Goal: Navigation & Orientation: Find specific page/section

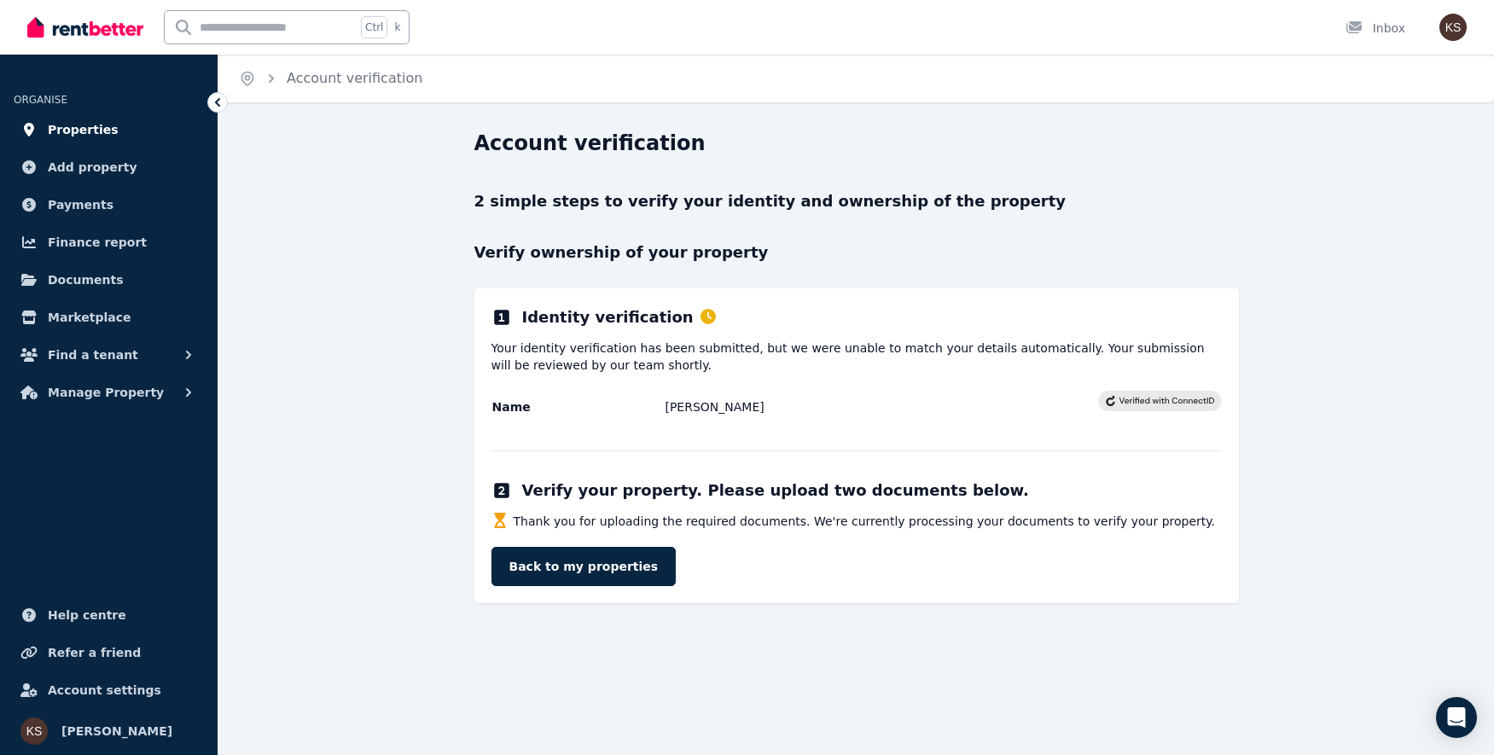
click at [89, 139] on span "Properties" at bounding box center [83, 129] width 71 height 20
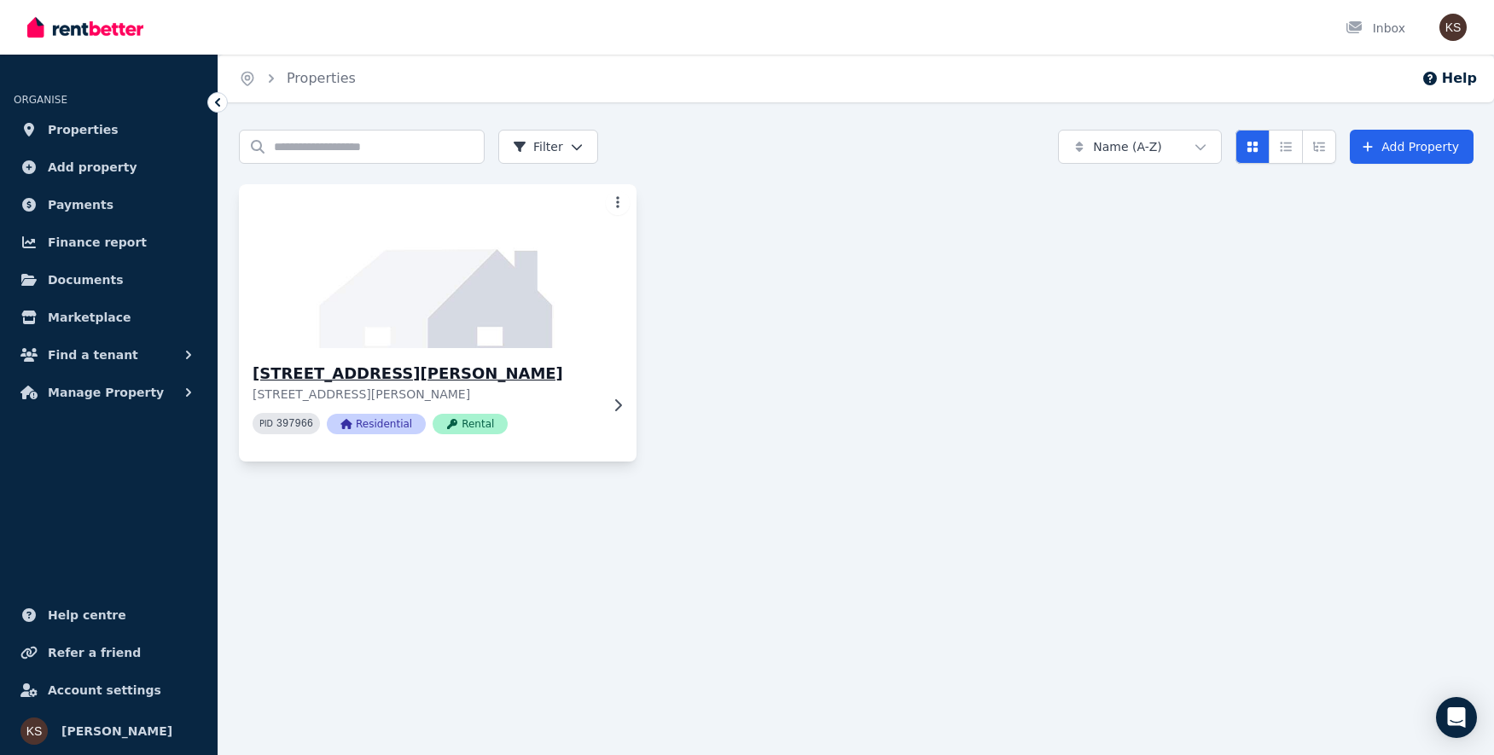
click at [457, 288] on img at bounding box center [438, 266] width 418 height 172
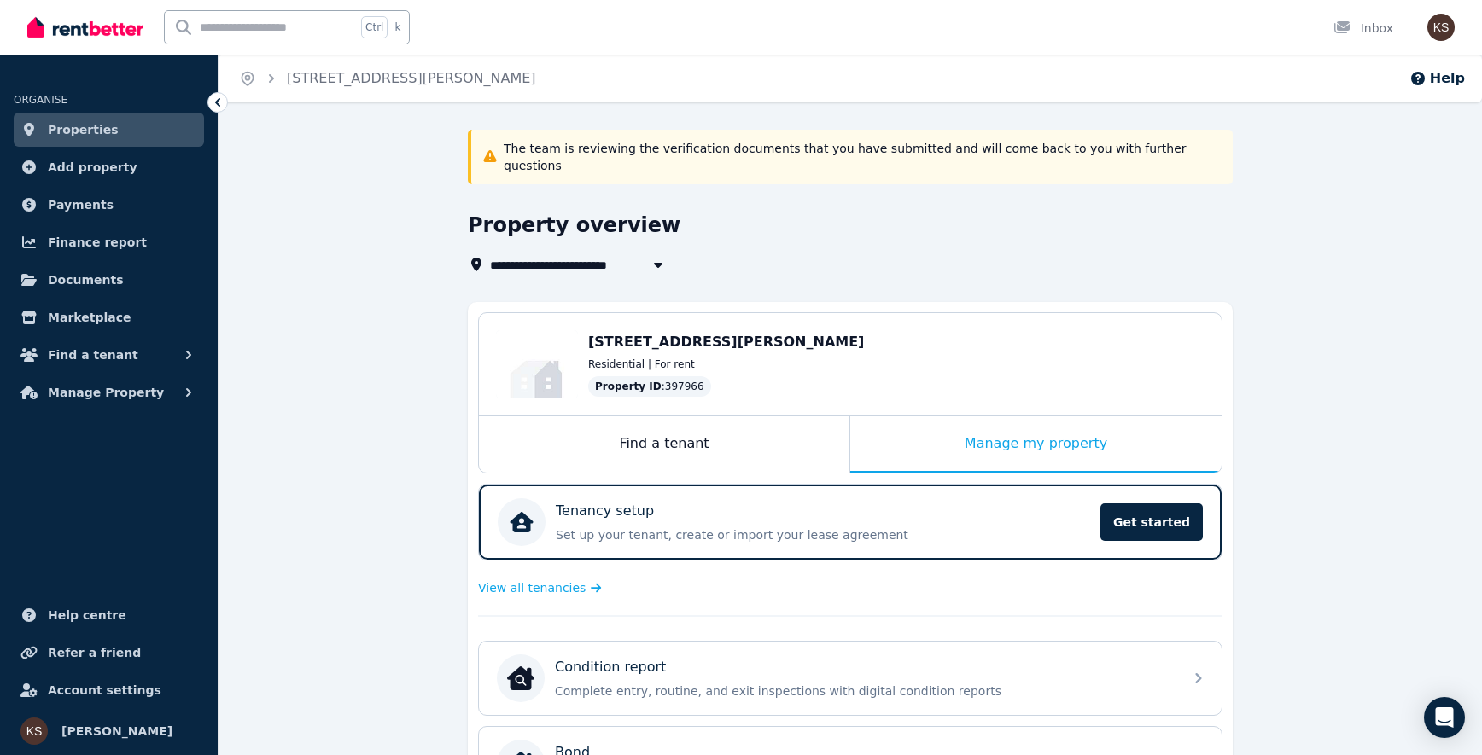
click at [404, 470] on div "**********" at bounding box center [849, 674] width 1263 height 1088
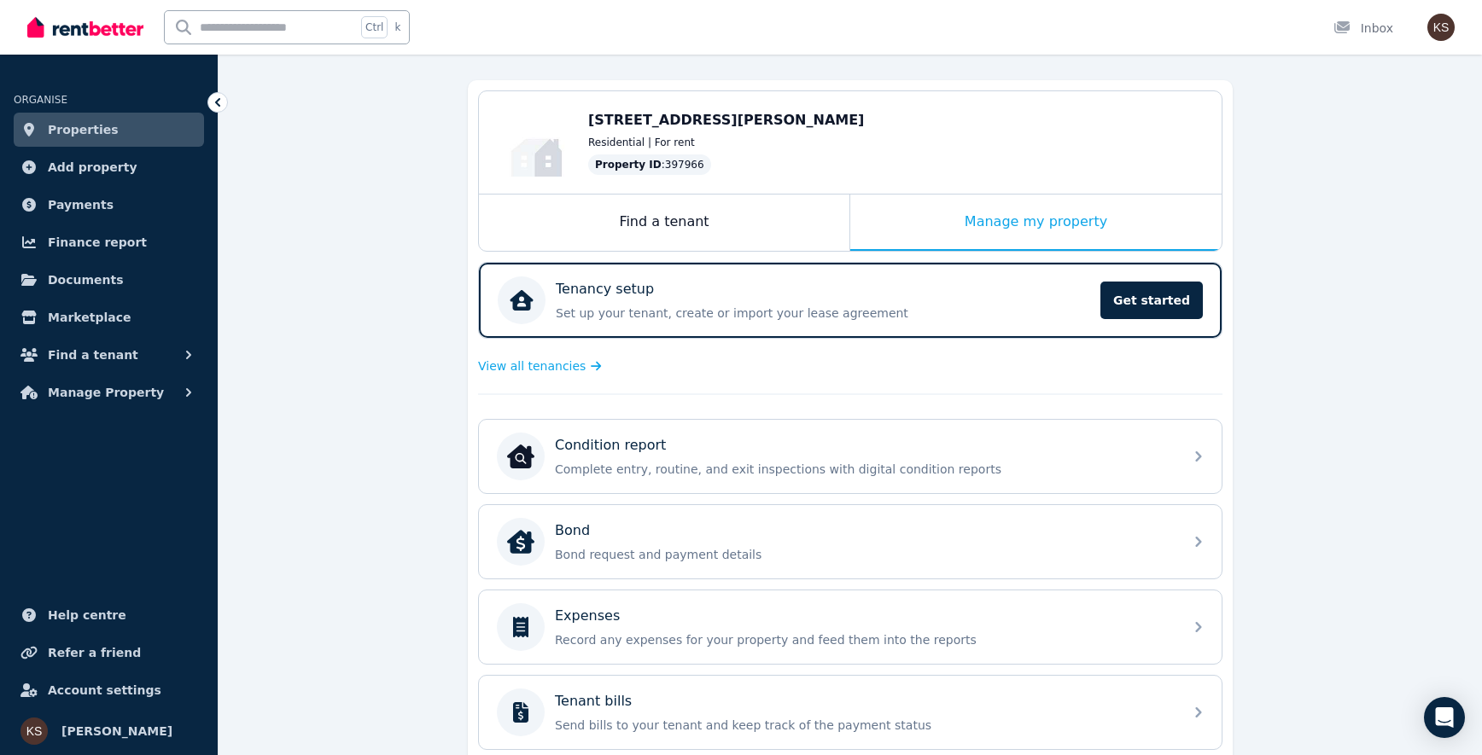
scroll to position [445, 0]
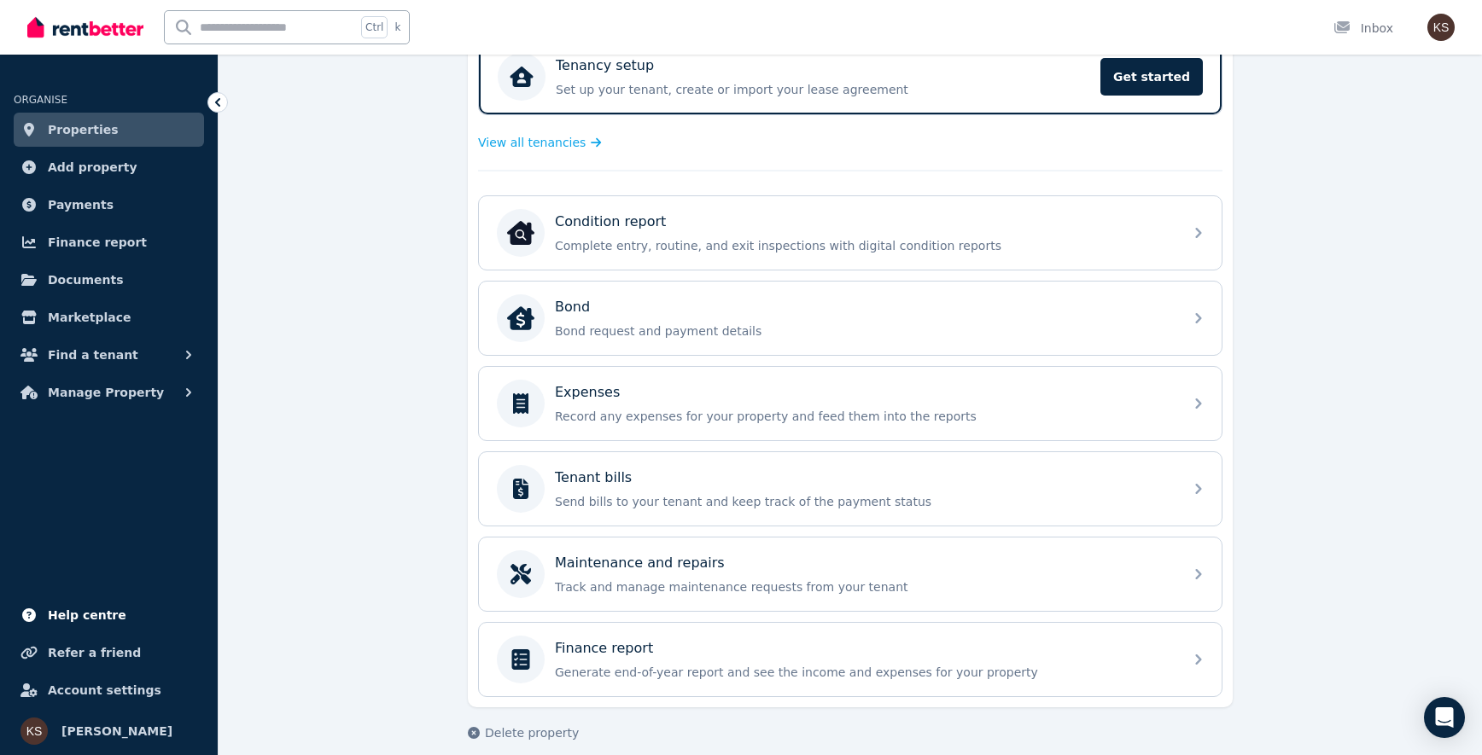
click at [114, 614] on link "Help centre" at bounding box center [109, 615] width 190 height 34
click at [1438, 715] on icon "Open Intercom Messenger" at bounding box center [1444, 718] width 20 height 22
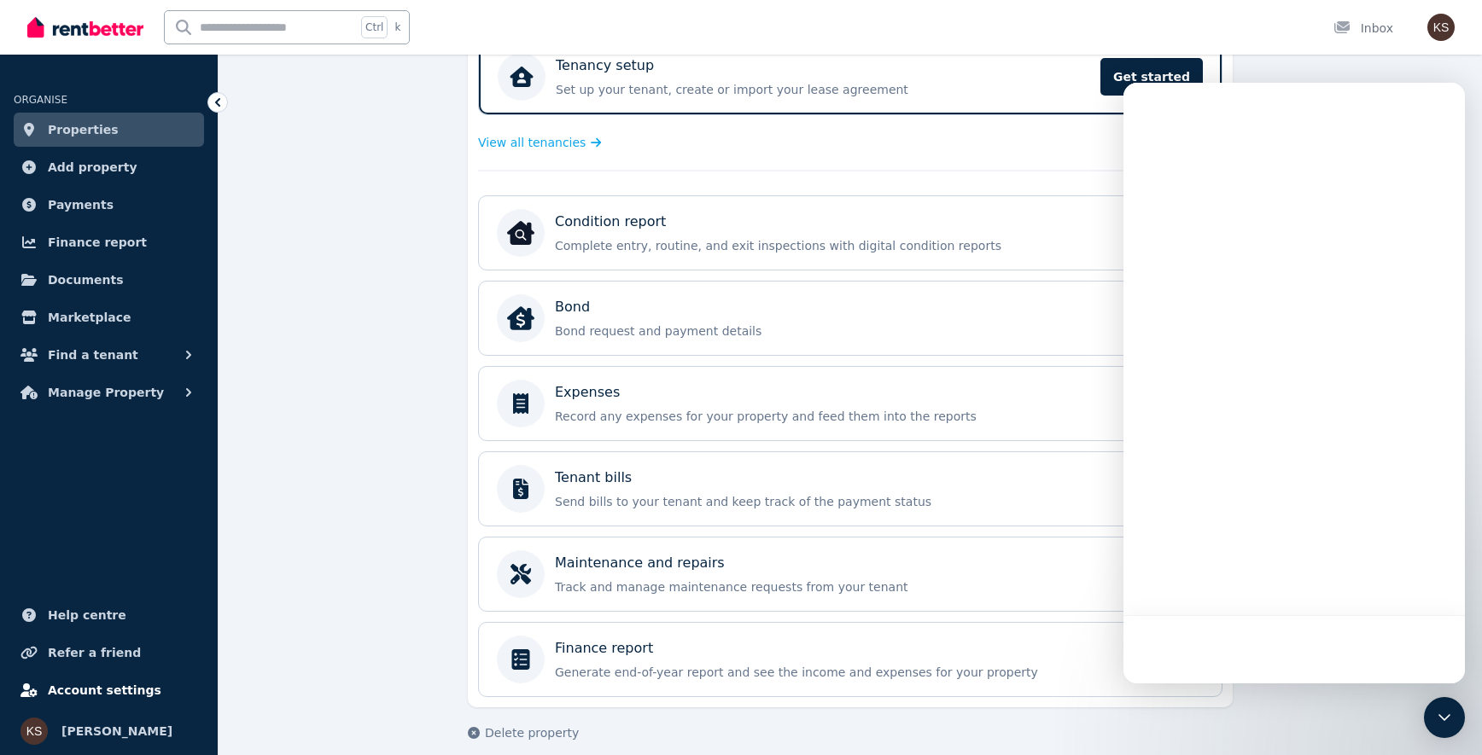
click at [123, 686] on span "Account settings" at bounding box center [105, 690] width 114 height 20
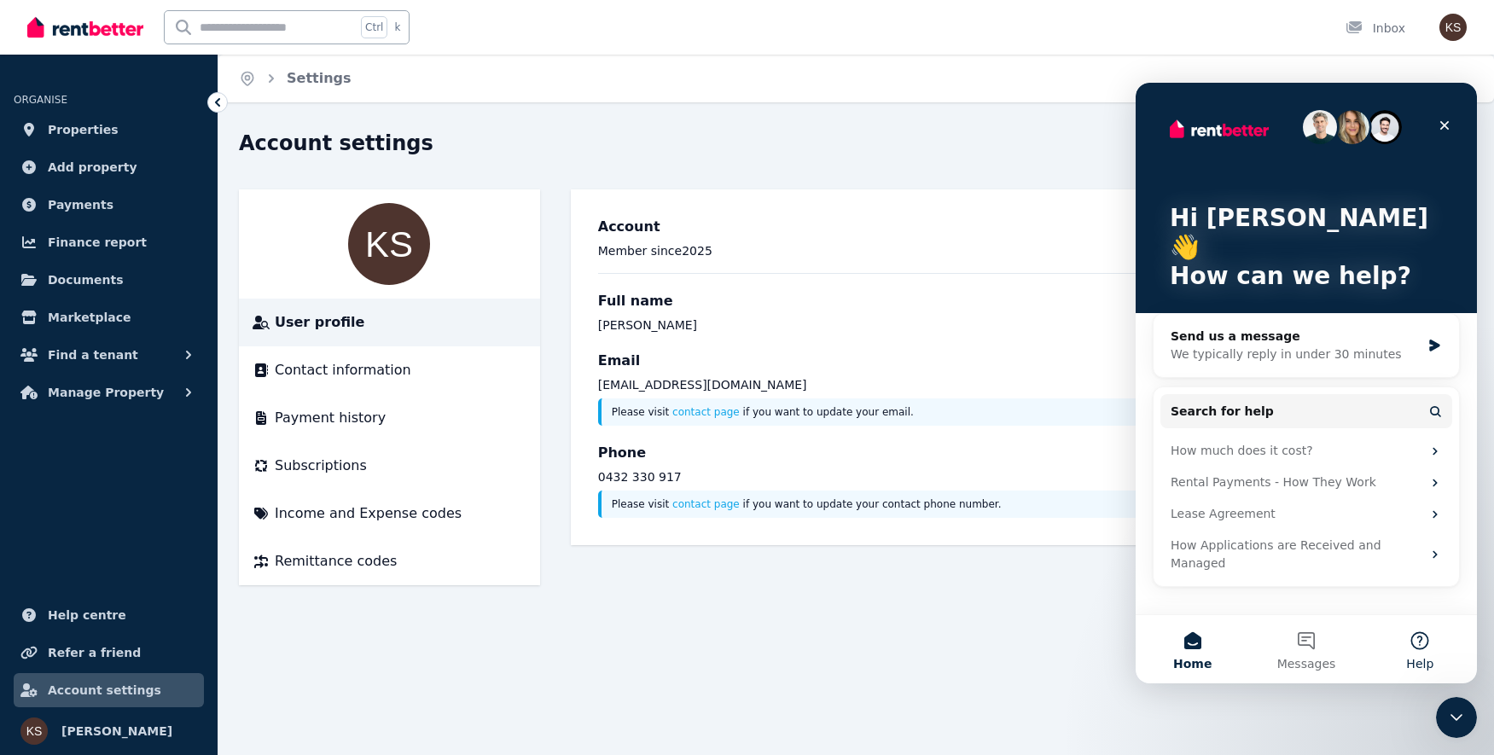
click at [1414, 638] on button "Help" at bounding box center [1421, 649] width 114 height 68
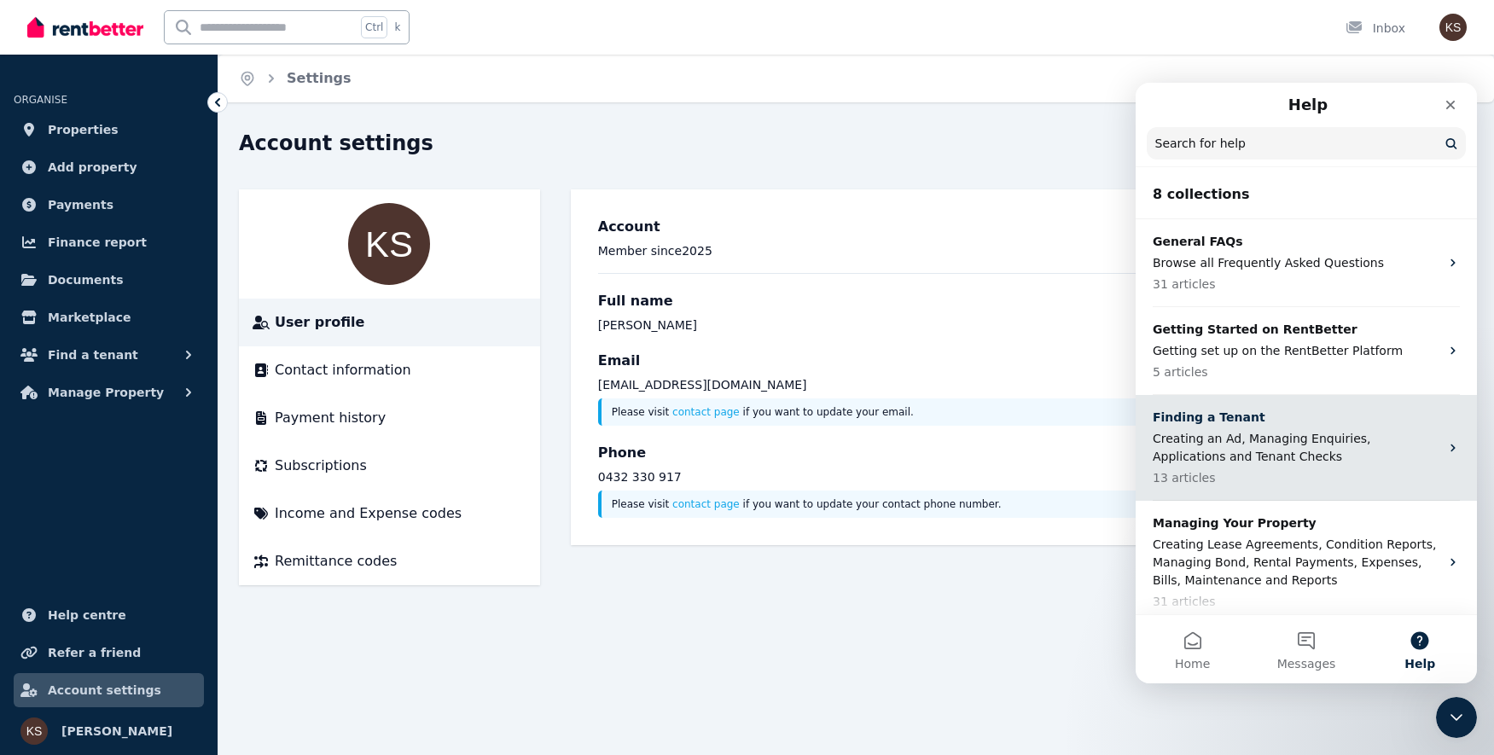
scroll to position [415, 0]
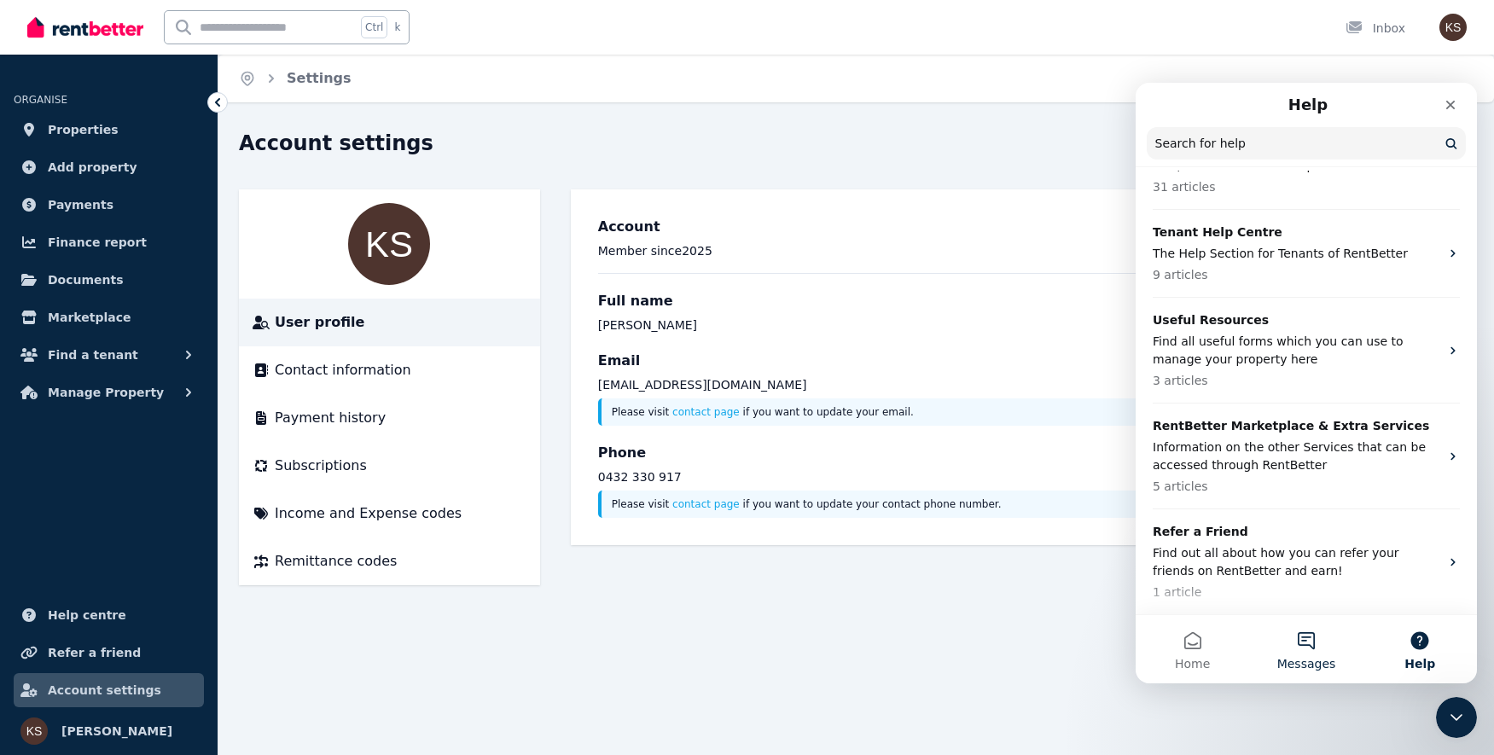
click at [1306, 649] on button "Messages" at bounding box center [1306, 649] width 114 height 68
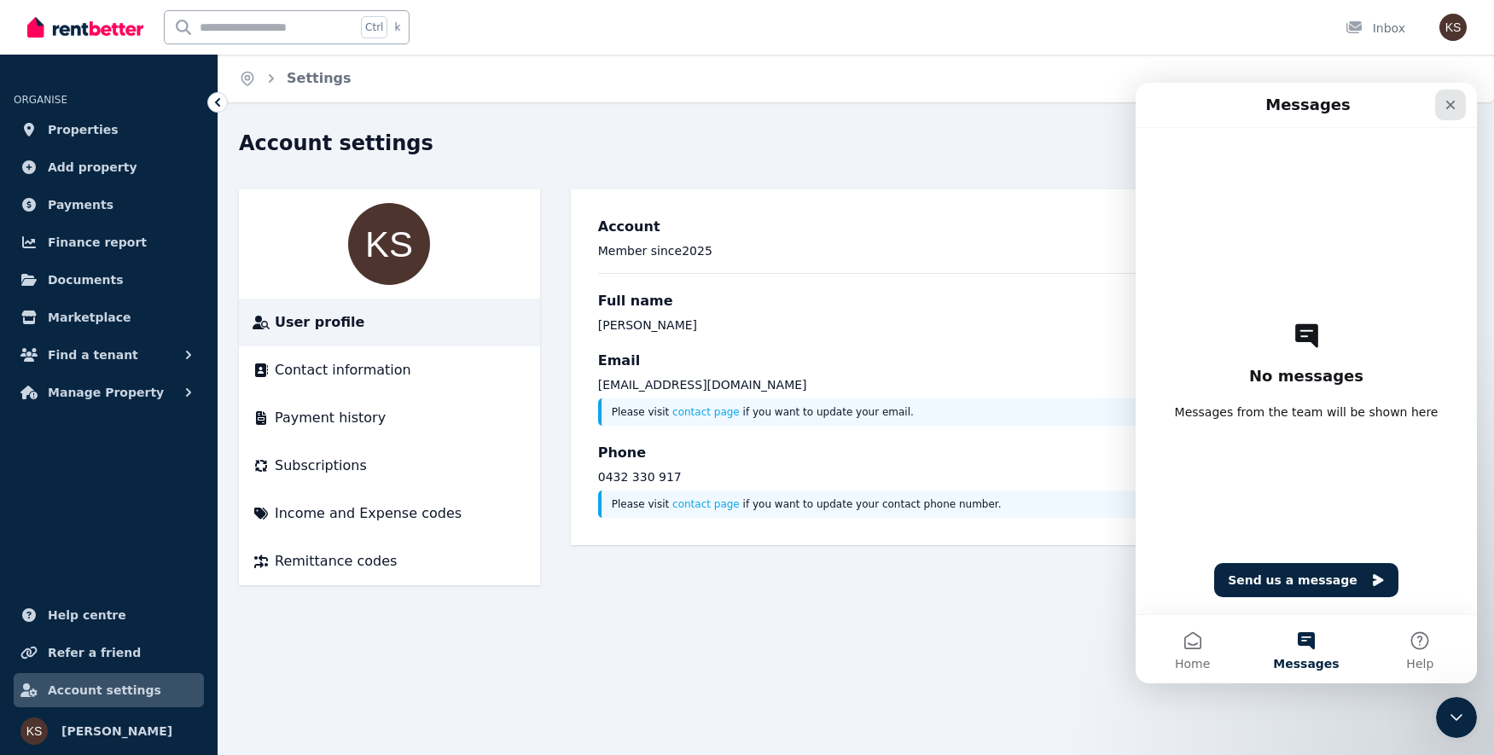
click at [1453, 107] on icon "Close" at bounding box center [1451, 105] width 9 height 9
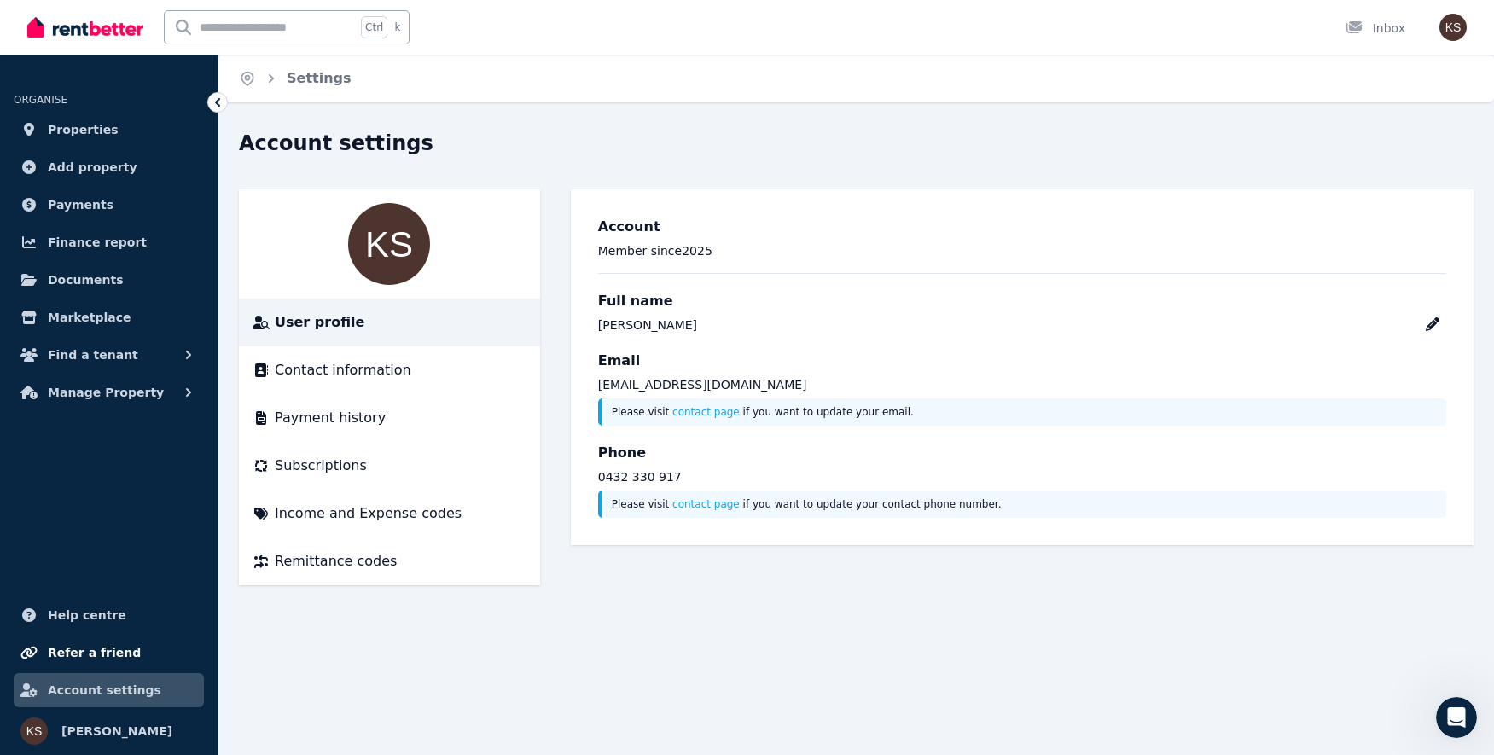
scroll to position [0, 0]
click at [90, 613] on span "Help centre" at bounding box center [87, 615] width 79 height 20
click at [85, 124] on span "Properties" at bounding box center [83, 129] width 71 height 20
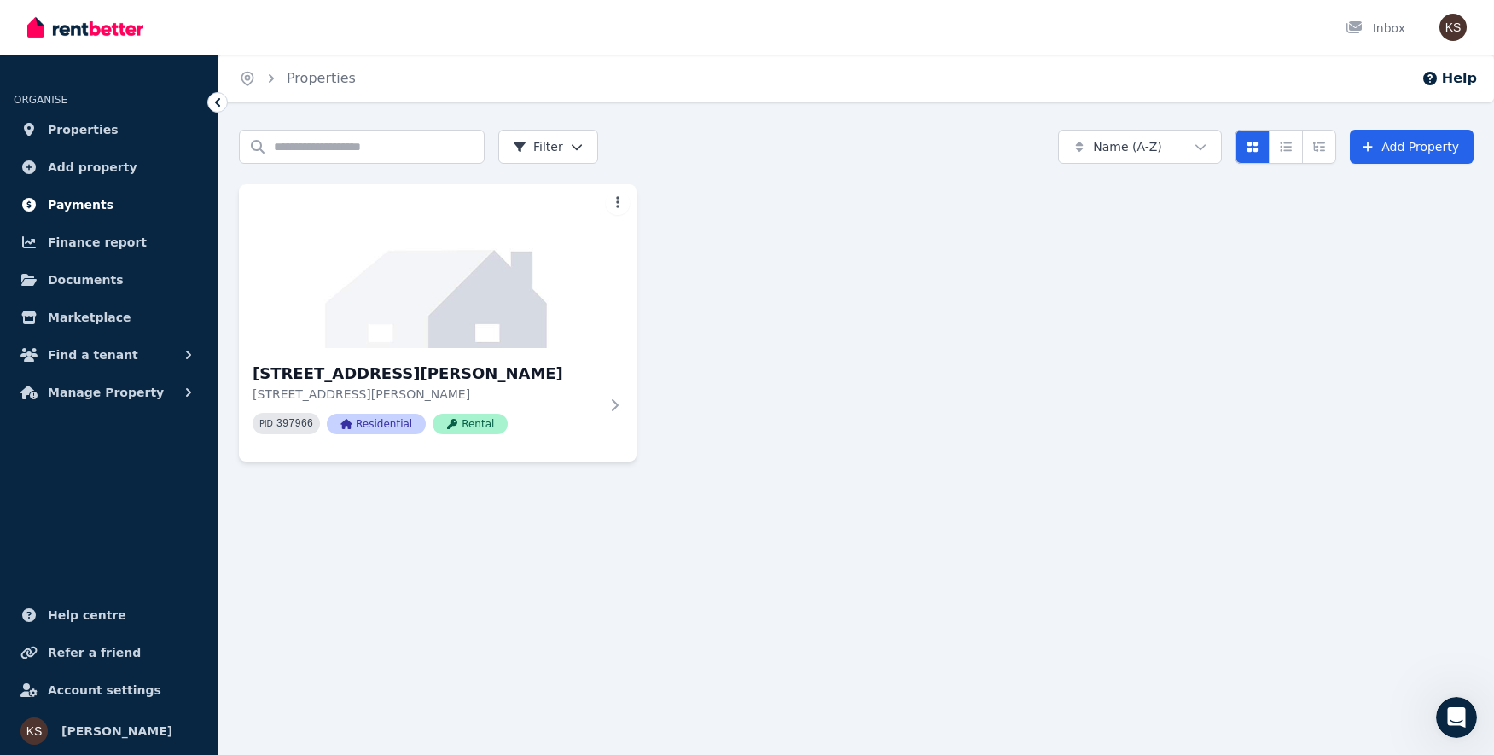
click at [99, 196] on span "Payments" at bounding box center [81, 205] width 66 height 20
